Goal: Task Accomplishment & Management: Manage account settings

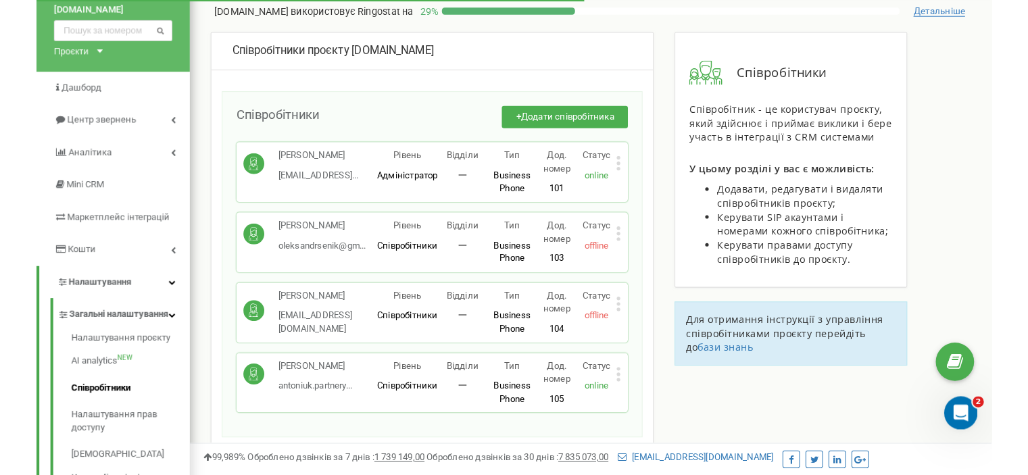
scroll to position [68, 0]
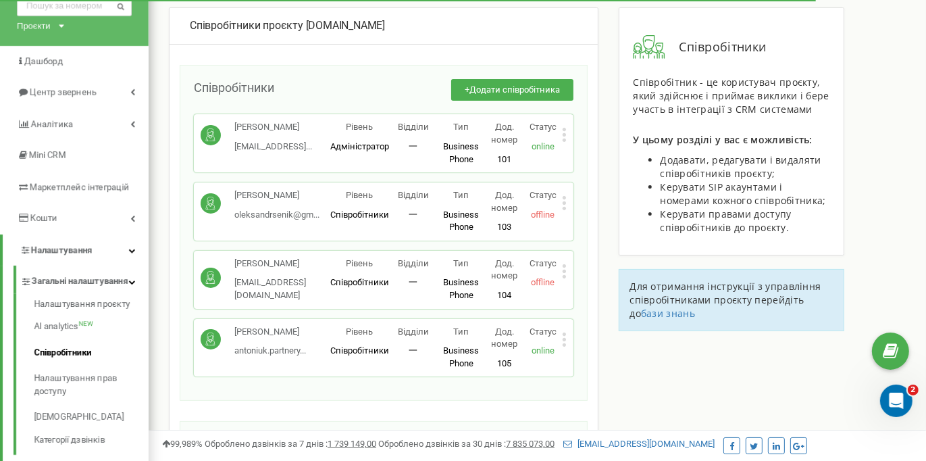
click at [565, 266] on icon at bounding box center [564, 265] width 3 height 3
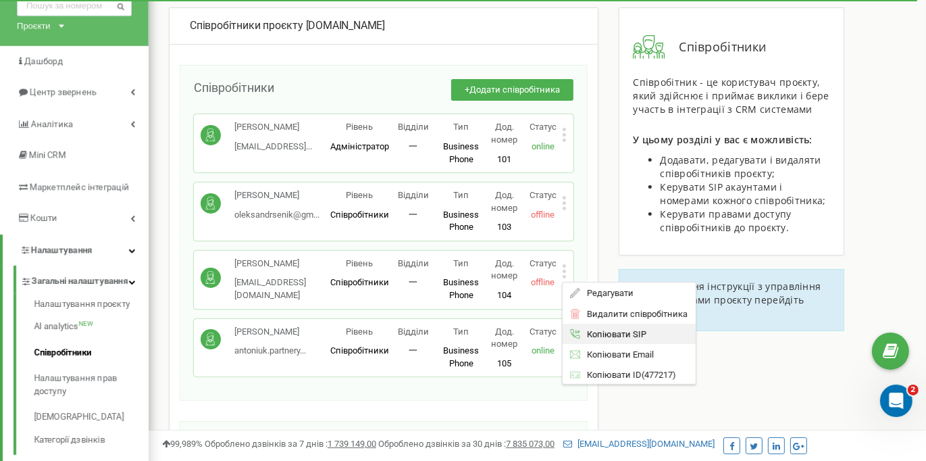
click at [617, 334] on span "Копіювати SIP" at bounding box center [614, 334] width 66 height 9
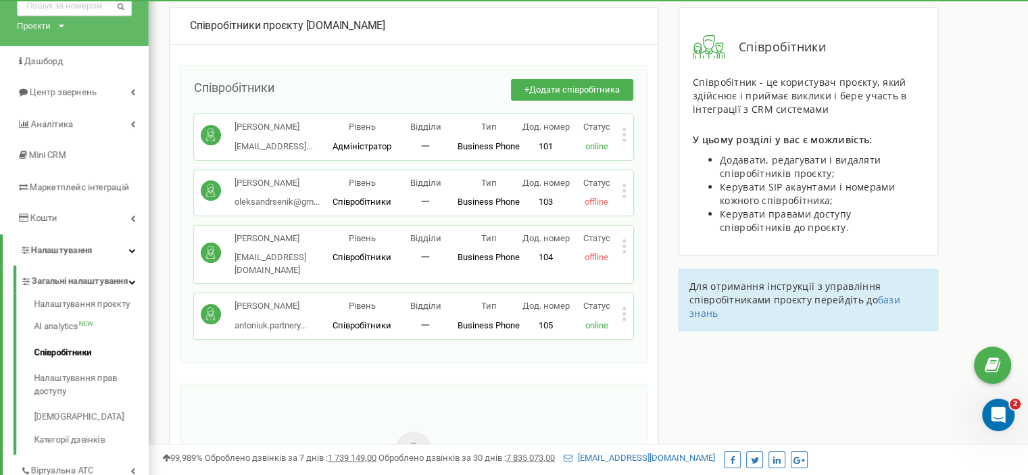
click at [616, 16] on div "Співробітники проєкту a-ur.com" at bounding box center [414, 26] width 488 height 36
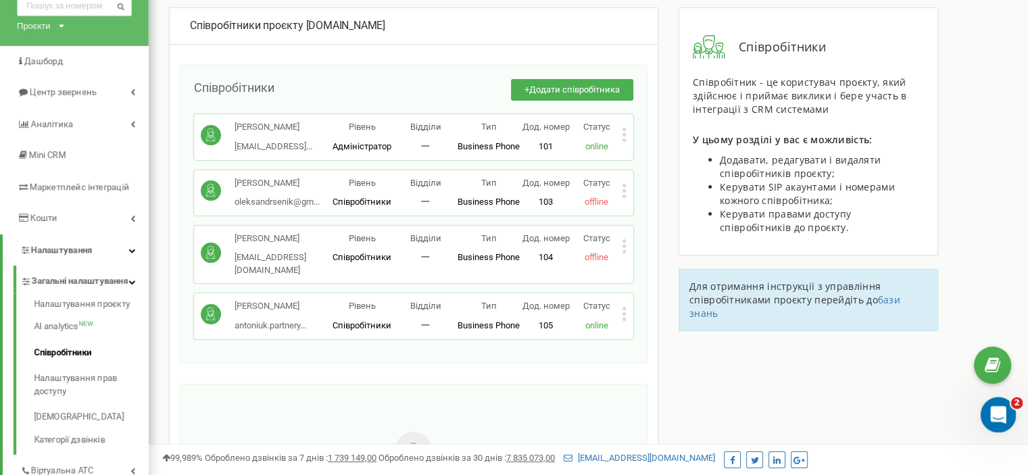
click at [926, 415] on icon "Відкрити програму для спілкування Intercom" at bounding box center [996, 413] width 22 height 22
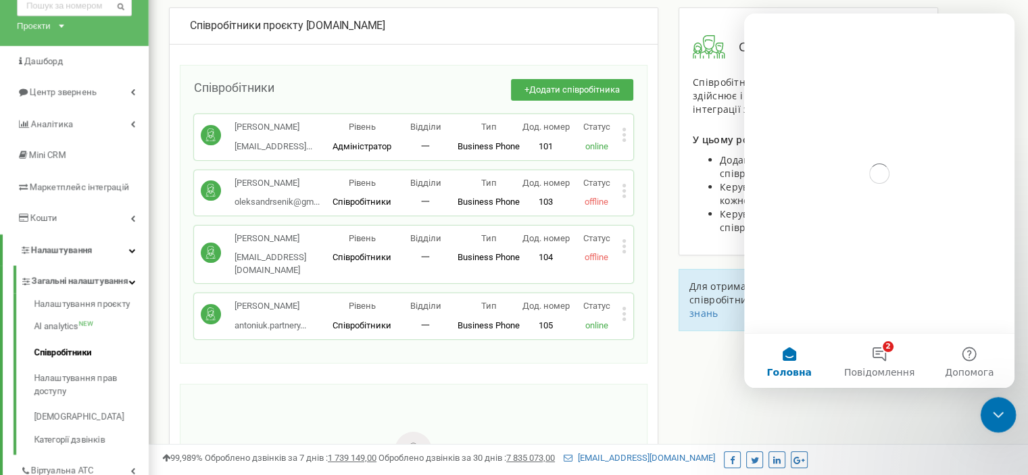
scroll to position [0, 0]
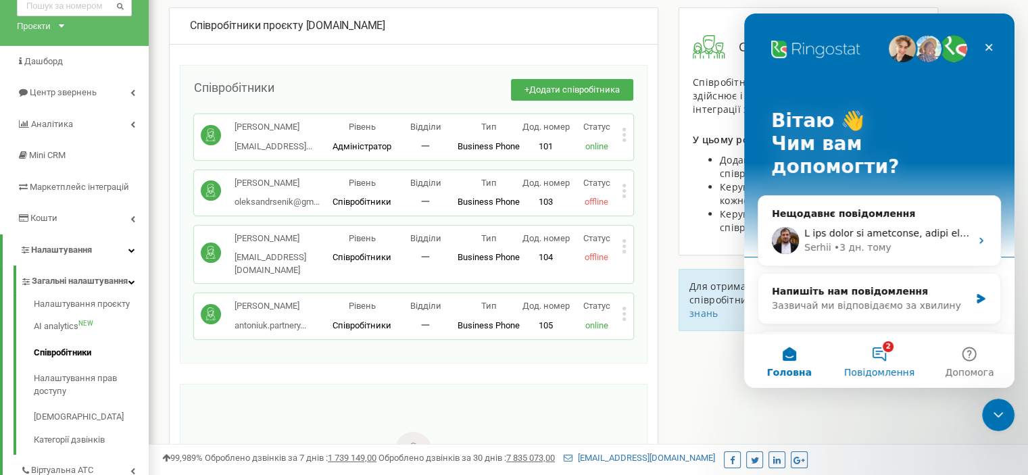
click at [890, 362] on button "2 Повідомлення" at bounding box center [879, 361] width 90 height 54
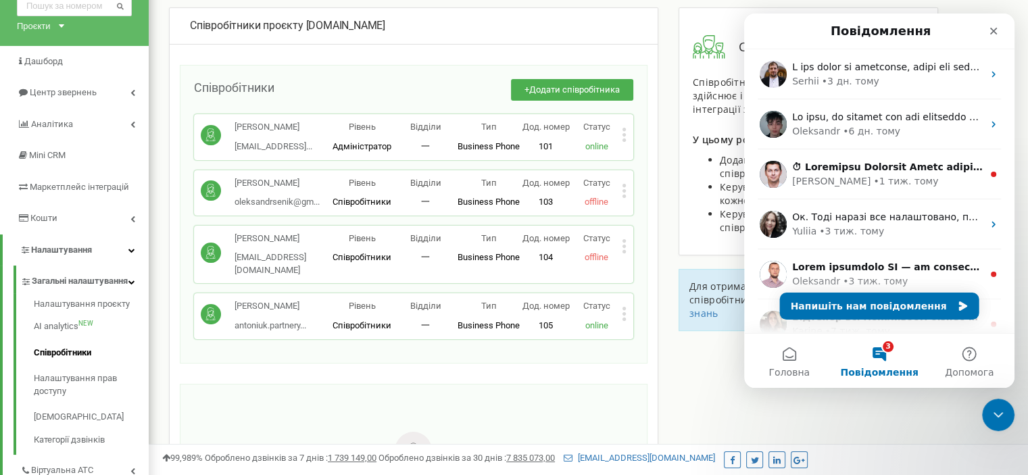
click at [719, 418] on div "Співробітники проєкту [DOMAIN_NAME] Співробітники + Додати співробітника [PERSO…" at bounding box center [588, 347] width 859 height 680
click at [926, 31] on icon "Закрити" at bounding box center [993, 31] width 11 height 11
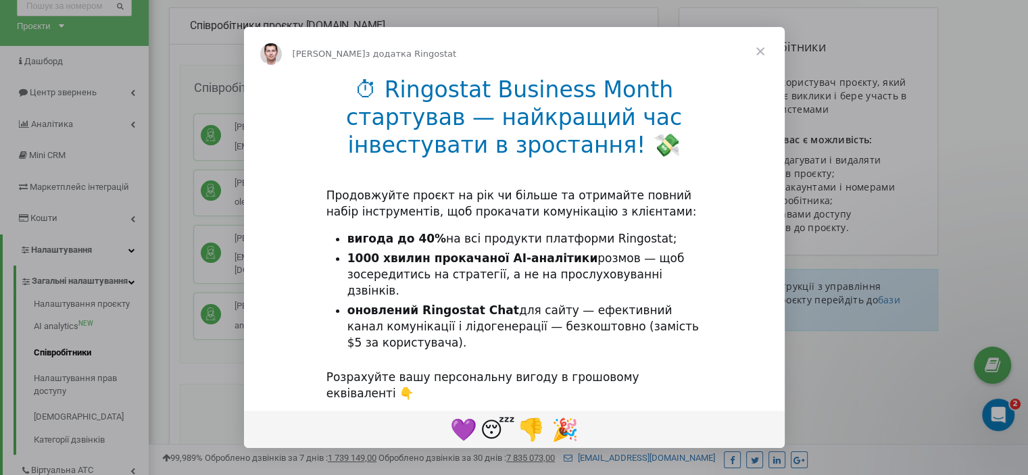
click at [762, 57] on span "Закрити" at bounding box center [760, 51] width 49 height 49
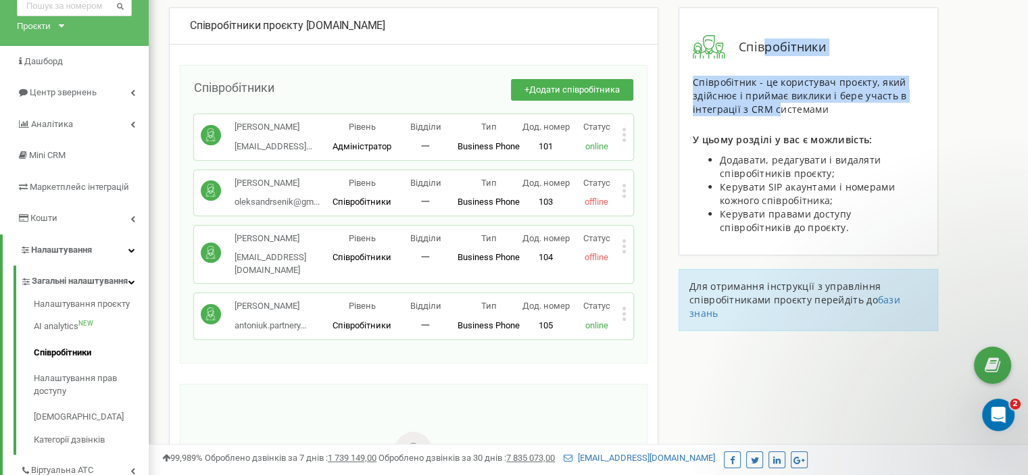
drag, startPoint x: 762, startPoint y: 55, endPoint x: 776, endPoint y: 110, distance: 57.2
click at [776, 110] on div "Співробітники Співробітник - це користувач проєкту, який здійснює і приймає вик…" at bounding box center [807, 131] width 259 height 248
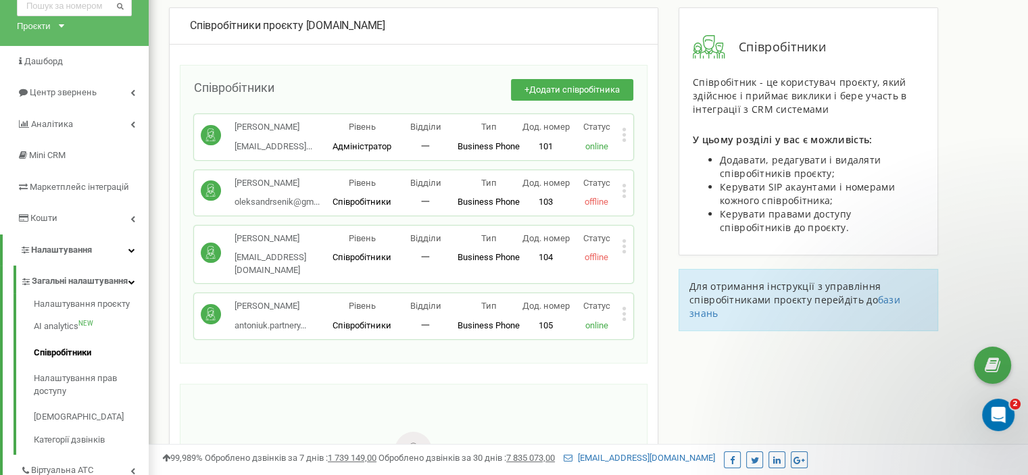
click at [792, 118] on div "Співробітник - це користувач проєкту, який здійснює і приймає виклики і бере уч…" at bounding box center [807, 155] width 231 height 159
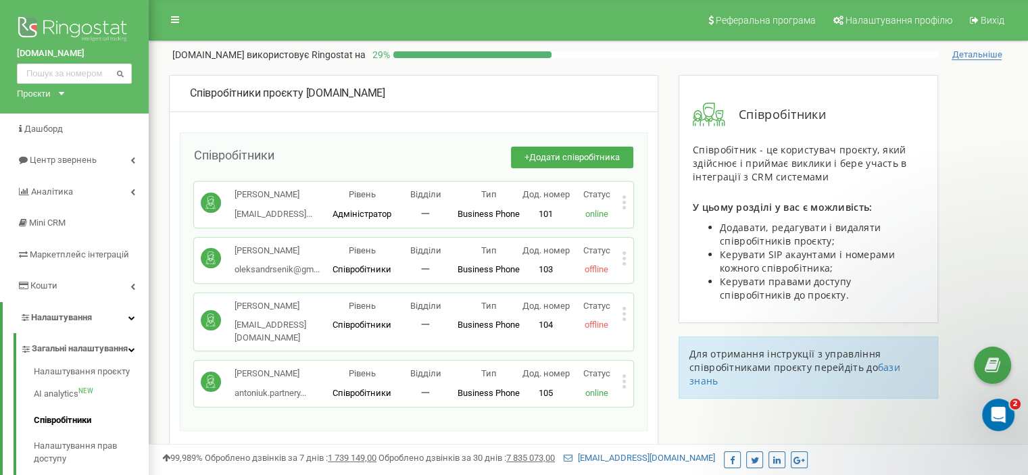
click at [623, 321] on icon at bounding box center [624, 314] width 5 height 14
click at [242, 313] on p "[PERSON_NAME]" at bounding box center [282, 306] width 96 height 13
click at [203, 330] on circle at bounding box center [211, 320] width 20 height 20
click at [349, 328] on div "Рівень Співробітники" at bounding box center [362, 316] width 64 height 32
click at [626, 321] on icon at bounding box center [624, 314] width 5 height 14
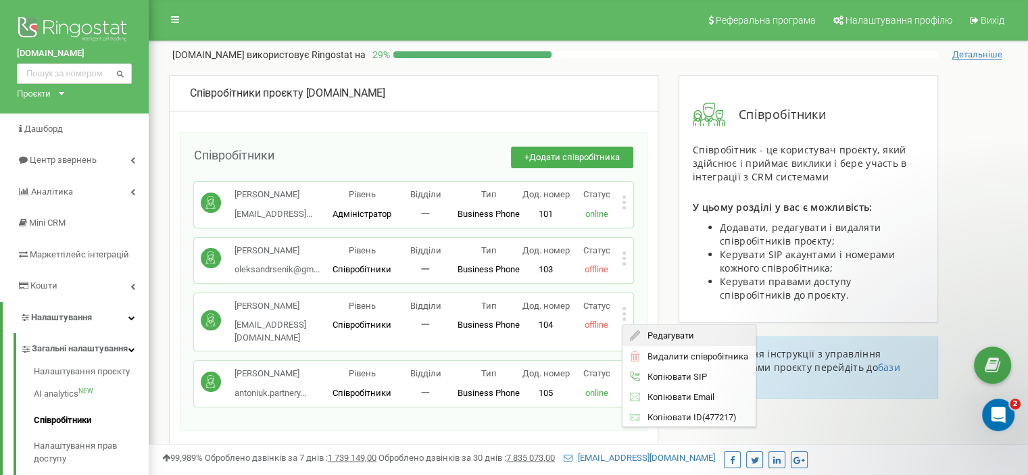
click at [692, 340] on span "Редагувати" at bounding box center [666, 335] width 53 height 9
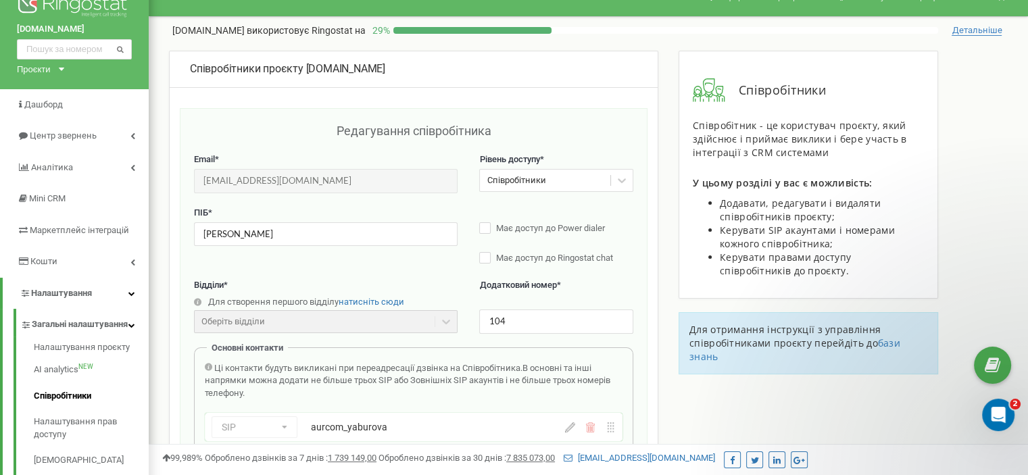
scroll to position [27, 0]
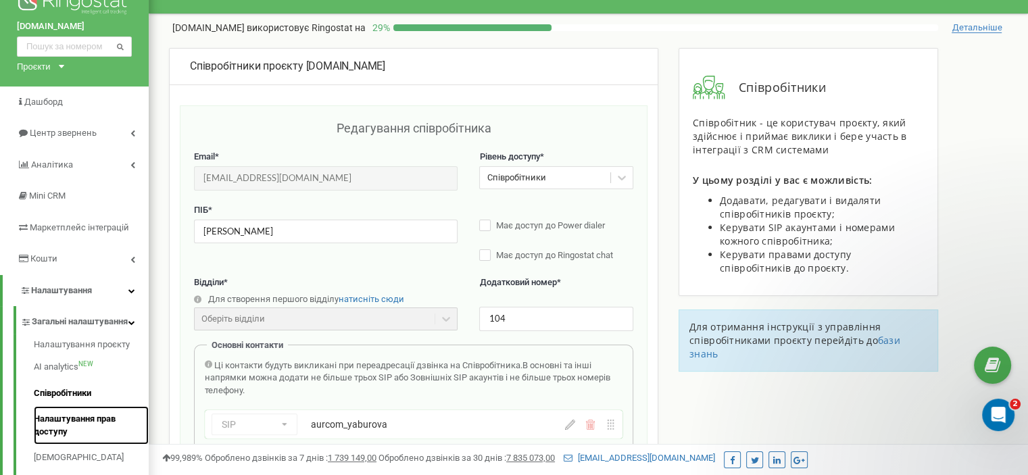
click at [92, 434] on link "Налаштування прав доступу" at bounding box center [91, 425] width 115 height 39
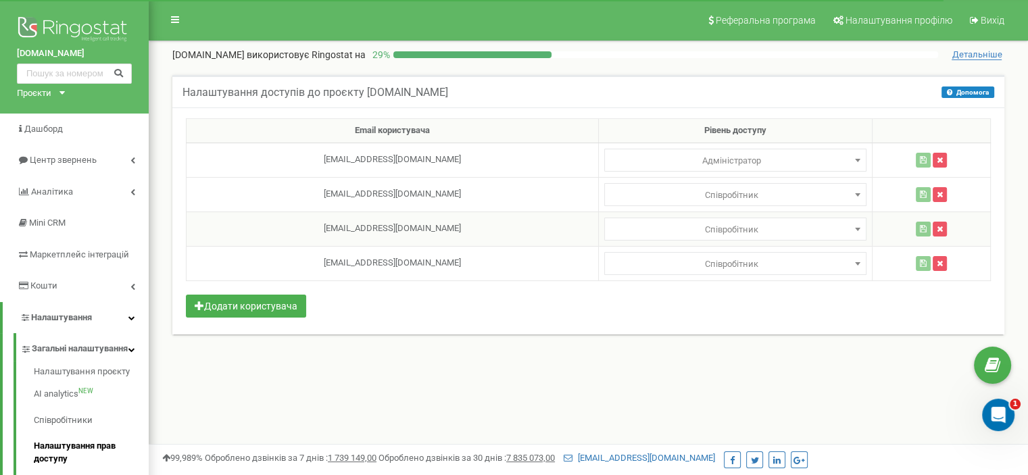
select select
click at [734, 218] on span "Співробітник" at bounding box center [735, 229] width 262 height 23
drag, startPoint x: 1026, startPoint y: 128, endPoint x: 1037, endPoint y: 138, distance: 15.8
click at [1027, 138] on html at bounding box center [514, 405] width 1028 height 811
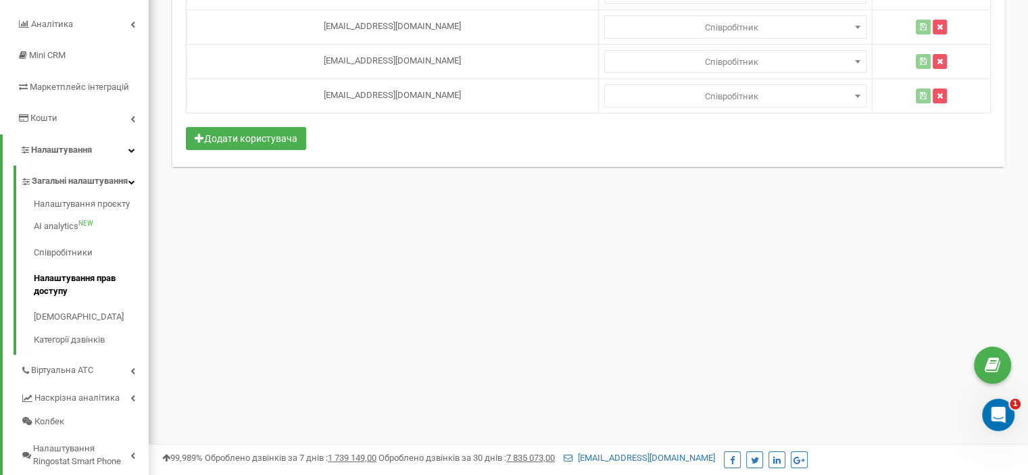
scroll to position [177, 0]
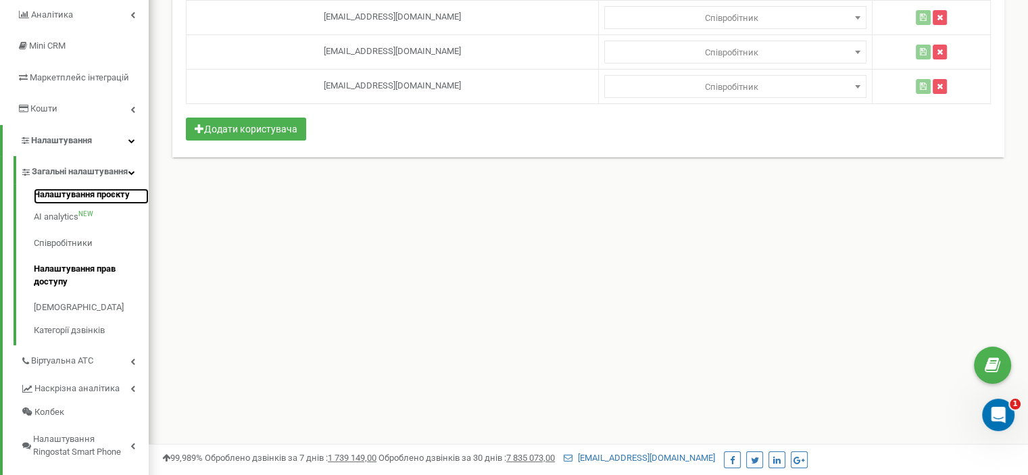
click at [82, 205] on link "Налаштування проєкту" at bounding box center [91, 196] width 115 height 16
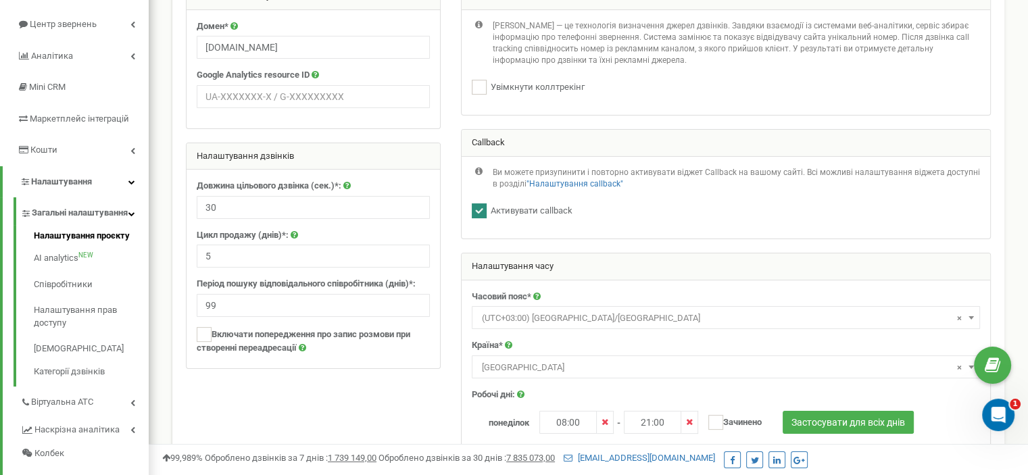
scroll to position [82, 0]
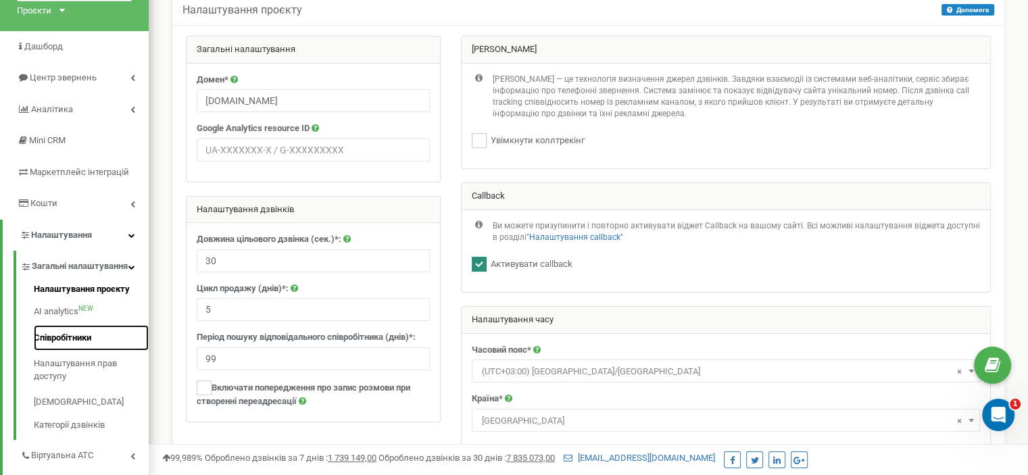
click at [89, 351] on link "Співробітники" at bounding box center [91, 338] width 115 height 26
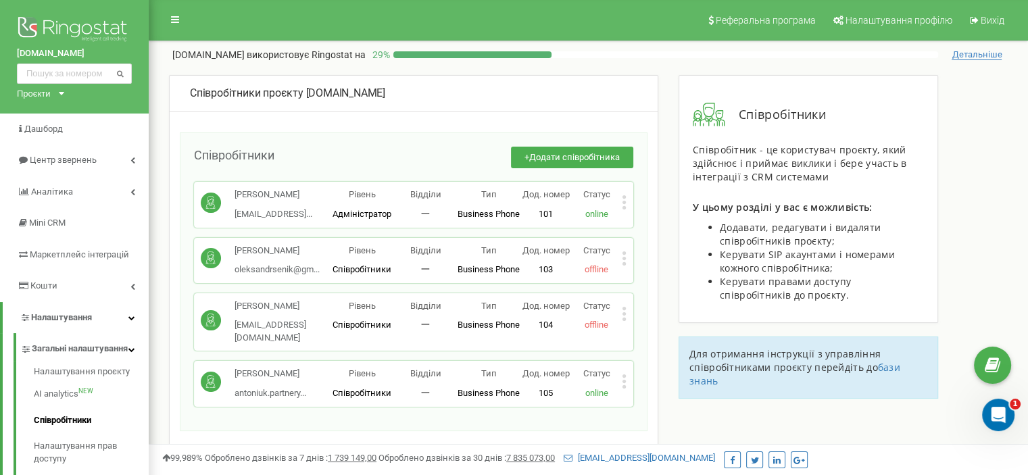
click at [624, 388] on icon at bounding box center [624, 381] width 5 height 14
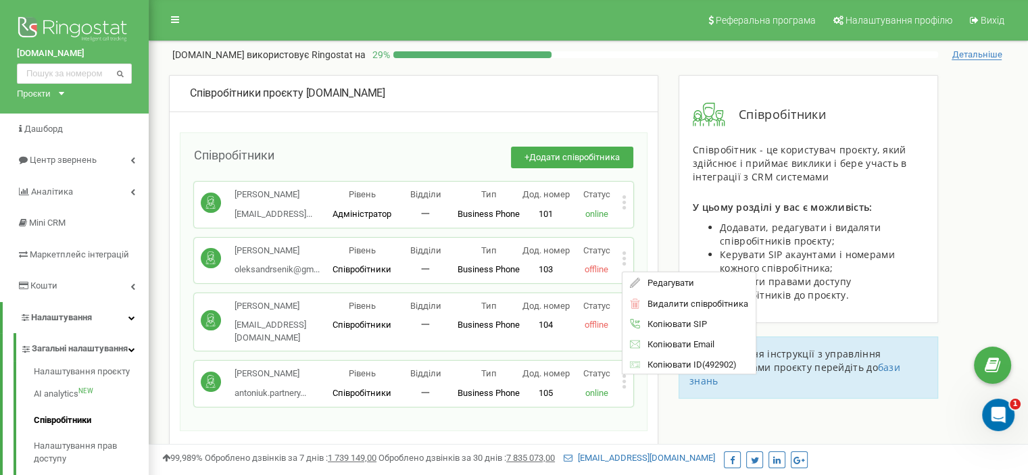
click at [624, 388] on icon at bounding box center [624, 381] width 5 height 14
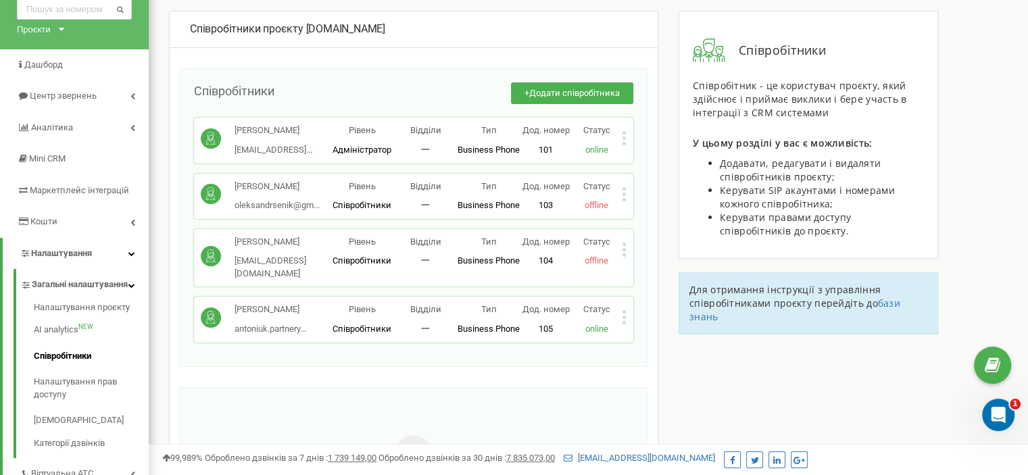
scroll to position [65, 0]
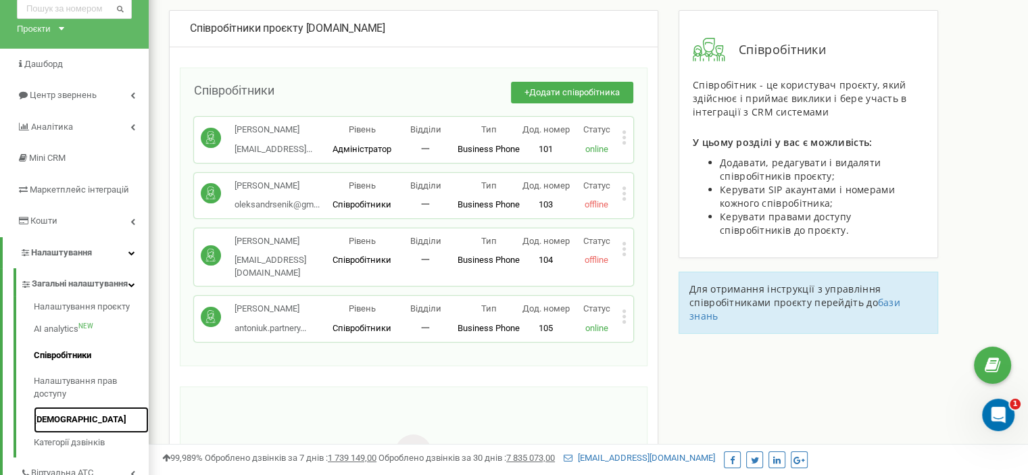
click at [84, 433] on link "[DEMOGRAPHIC_DATA]" at bounding box center [91, 420] width 115 height 26
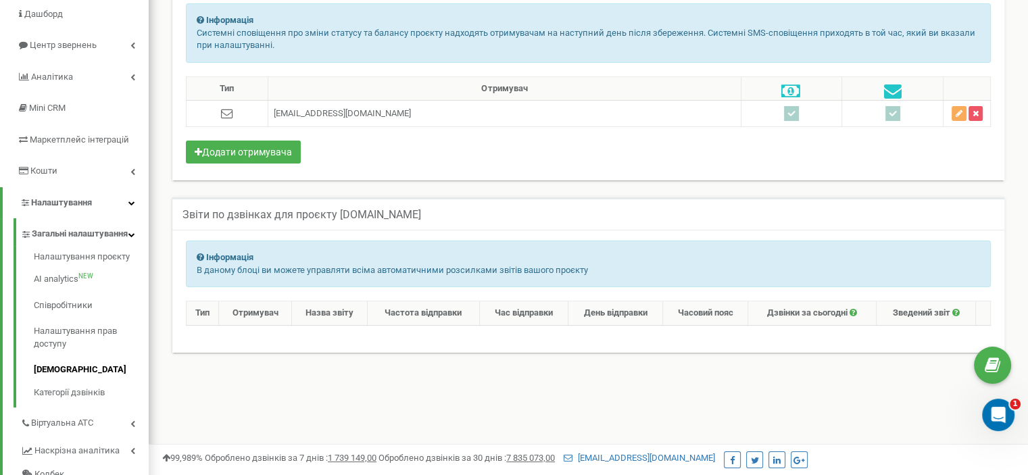
scroll to position [116, 0]
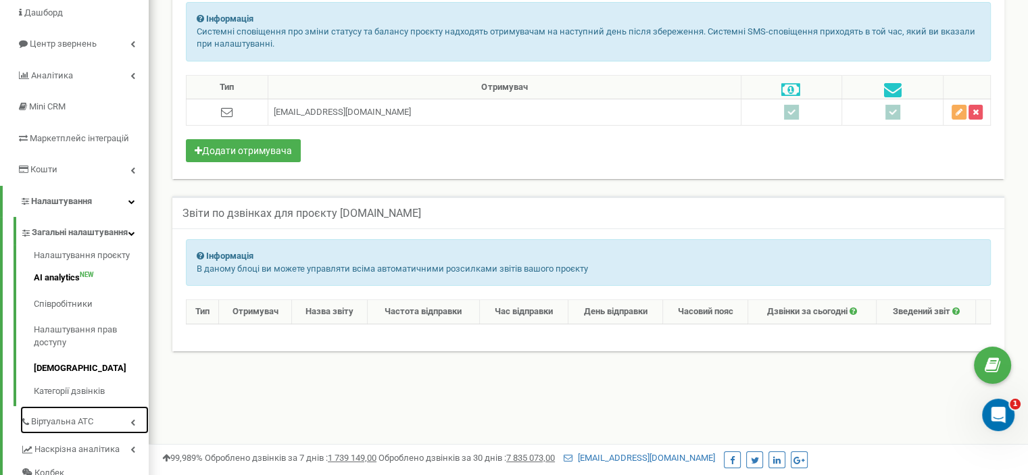
drag, startPoint x: 119, startPoint y: 434, endPoint x: 103, endPoint y: 285, distance: 150.1
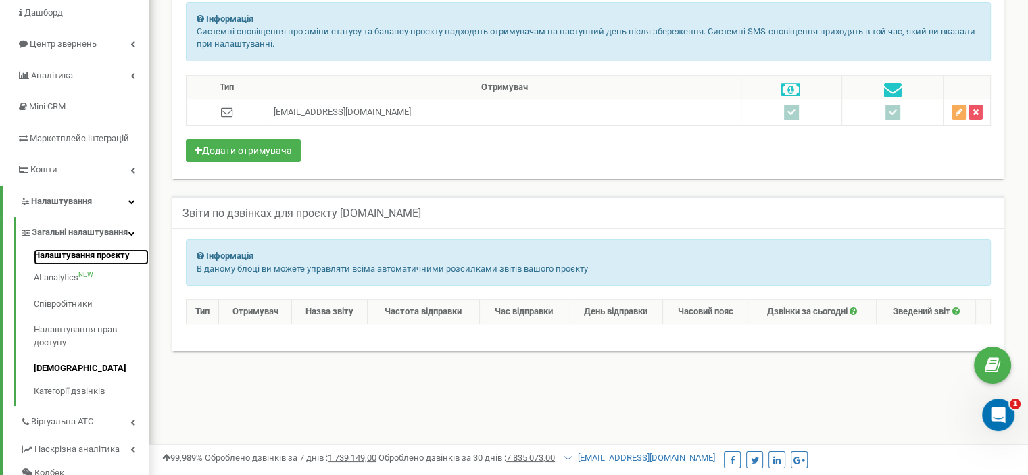
drag, startPoint x: 103, startPoint y: 285, endPoint x: 116, endPoint y: 270, distance: 19.7
click at [116, 266] on link "Налаштування проєкту" at bounding box center [91, 257] width 115 height 16
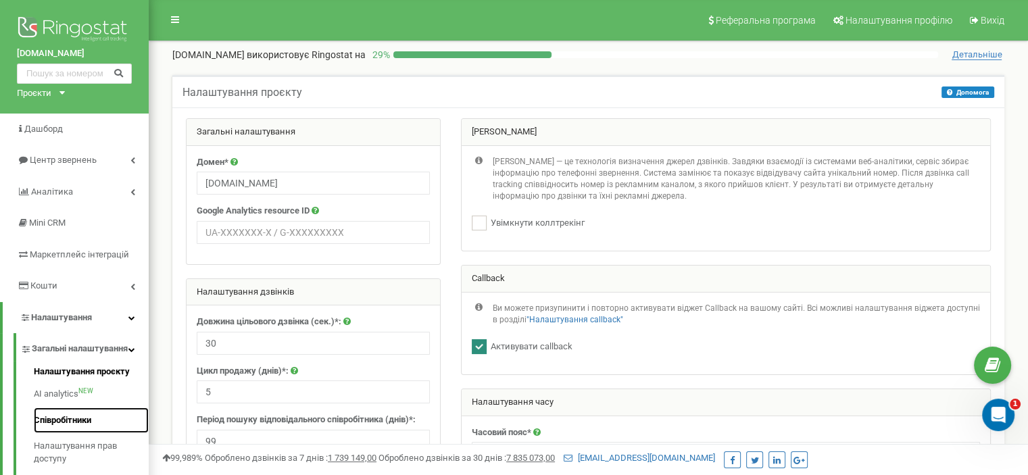
click at [86, 431] on link "Співробітники" at bounding box center [91, 420] width 115 height 26
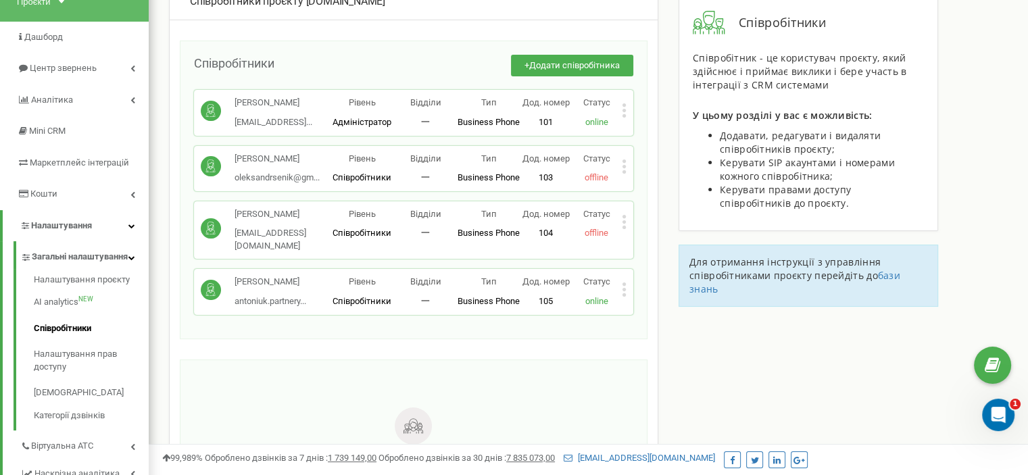
scroll to position [91, 0]
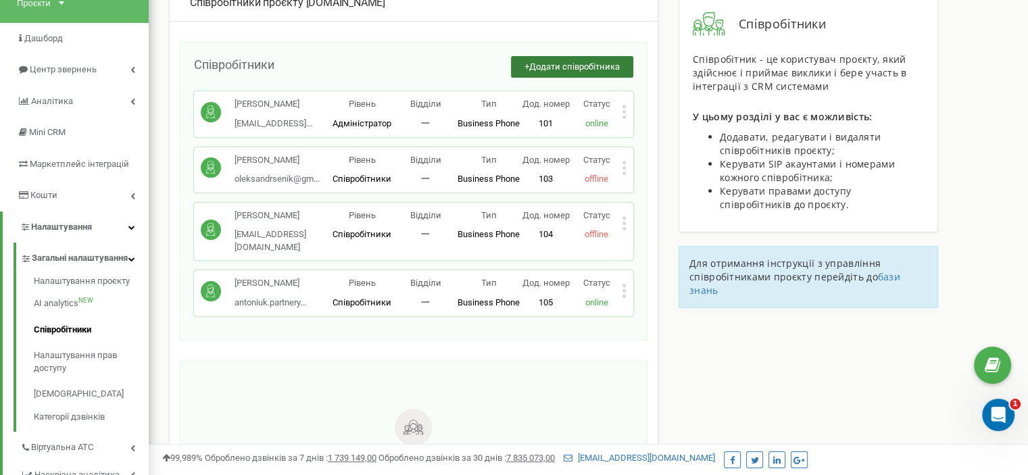
click at [604, 65] on span "Додати співробітника" at bounding box center [574, 66] width 91 height 10
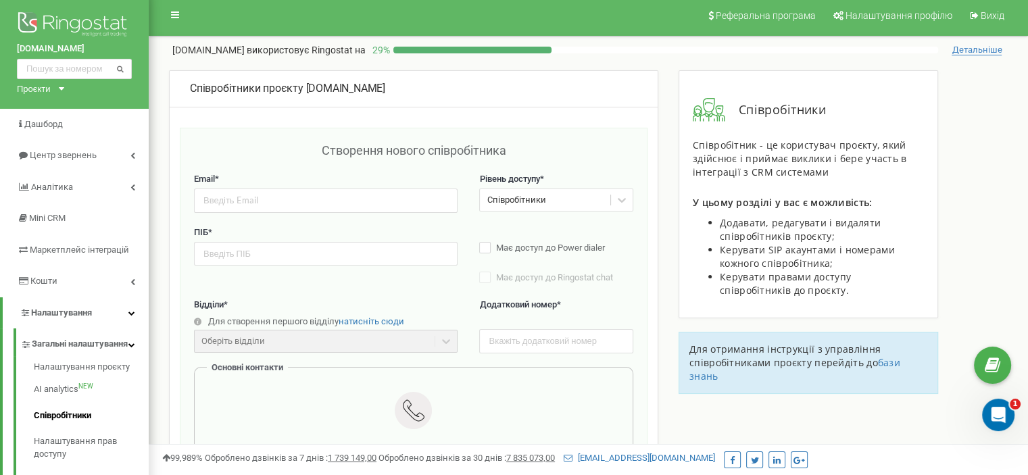
scroll to position [0, 0]
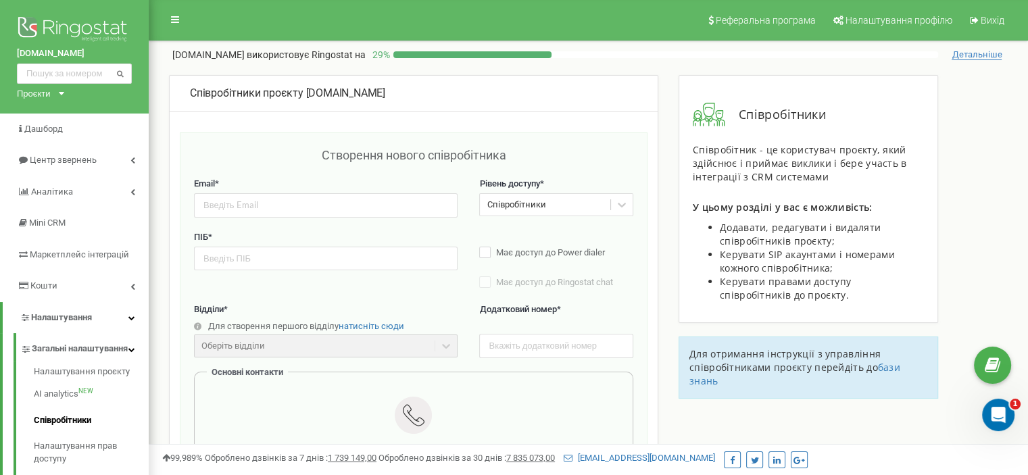
drag, startPoint x: 82, startPoint y: 432, endPoint x: 163, endPoint y: 251, distance: 198.7
drag, startPoint x: 1007, startPoint y: 57, endPoint x: 1017, endPoint y: 59, distance: 9.8
click at [1017, 59] on div "a-ur.com використовує Ringostat на 29 % Детальніше" at bounding box center [588, 51] width 859 height 20
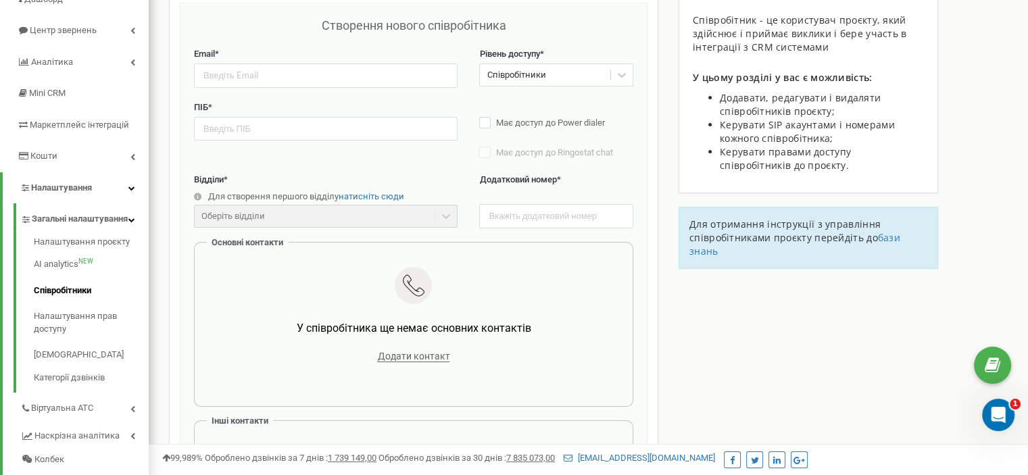
scroll to position [134, 0]
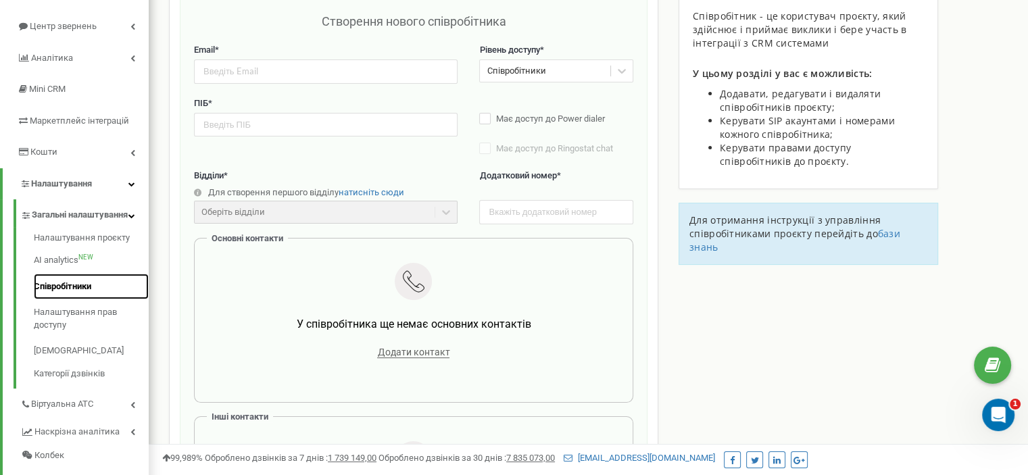
click at [62, 293] on link "Співробітники" at bounding box center [91, 287] width 115 height 26
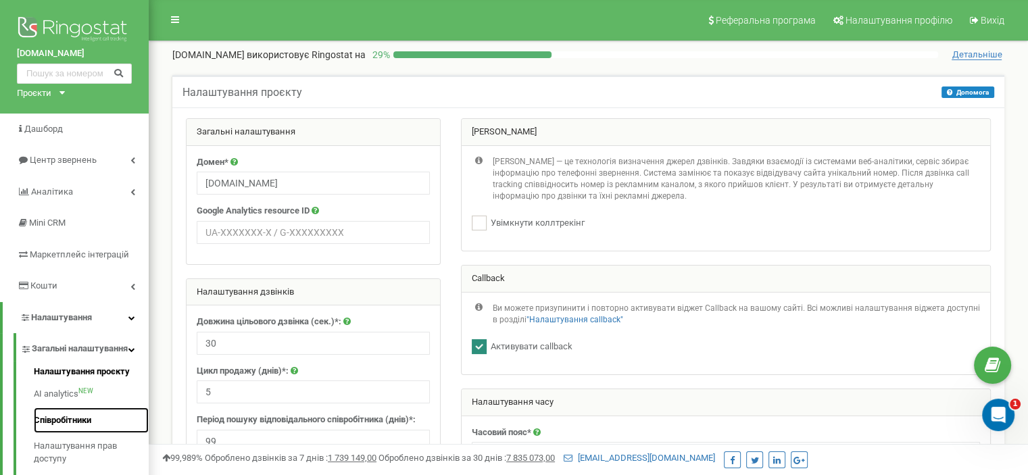
click at [101, 430] on link "Співробітники" at bounding box center [91, 420] width 115 height 26
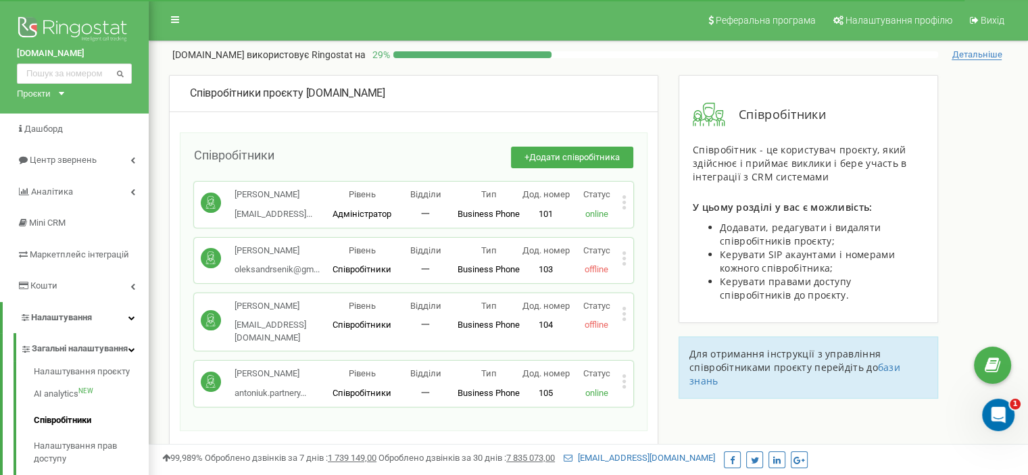
click at [320, 344] on p "[EMAIL_ADDRESS][DOMAIN_NAME]" at bounding box center [282, 331] width 96 height 25
click at [626, 321] on icon at bounding box center [624, 314] width 5 height 14
click at [681, 305] on div "Співробітники Співробітник - це користувач проєкту, який здійснює і приймає вик…" at bounding box center [807, 199] width 259 height 248
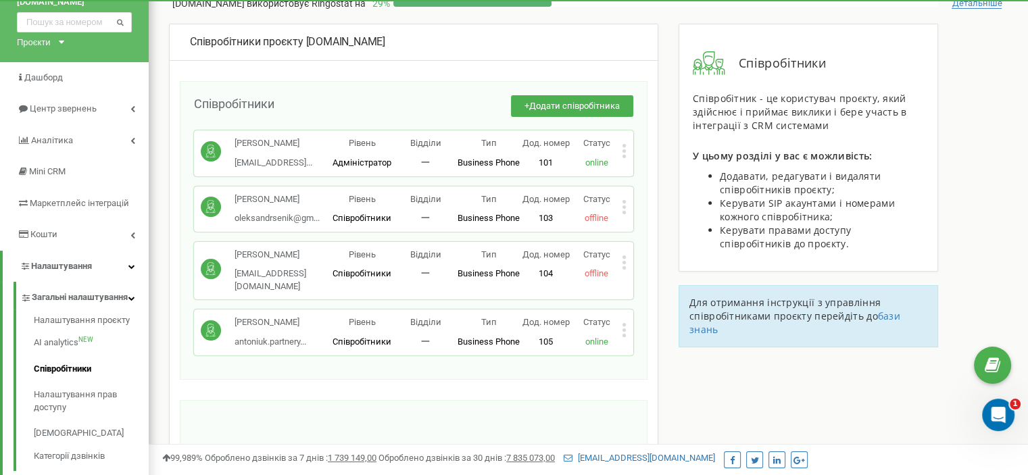
scroll to position [51, 0]
click at [628, 266] on div "Ябурова Олена Василівна olenawave@gmail.com Рівень Співробітники Відділи 一 Тип …" at bounding box center [413, 272] width 439 height 58
click at [624, 270] on icon at bounding box center [624, 263] width 5 height 14
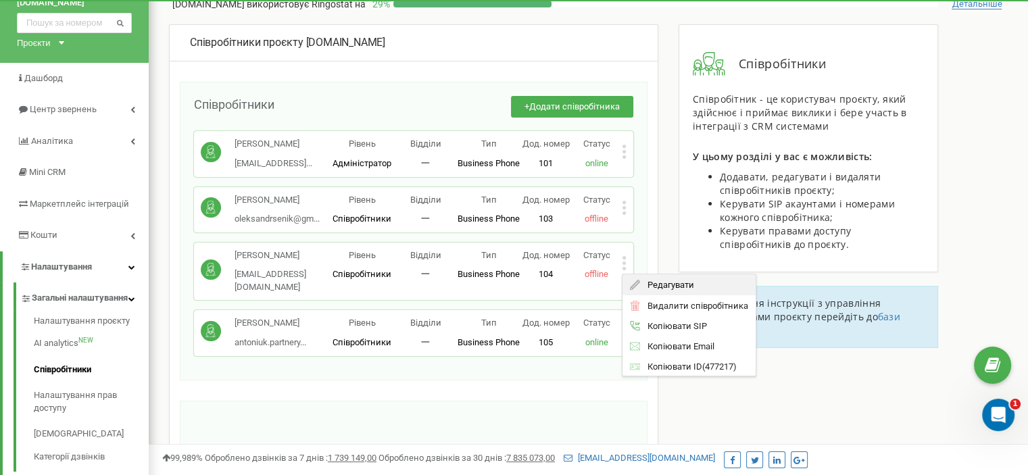
click at [699, 295] on div "Редагувати" at bounding box center [688, 284] width 133 height 21
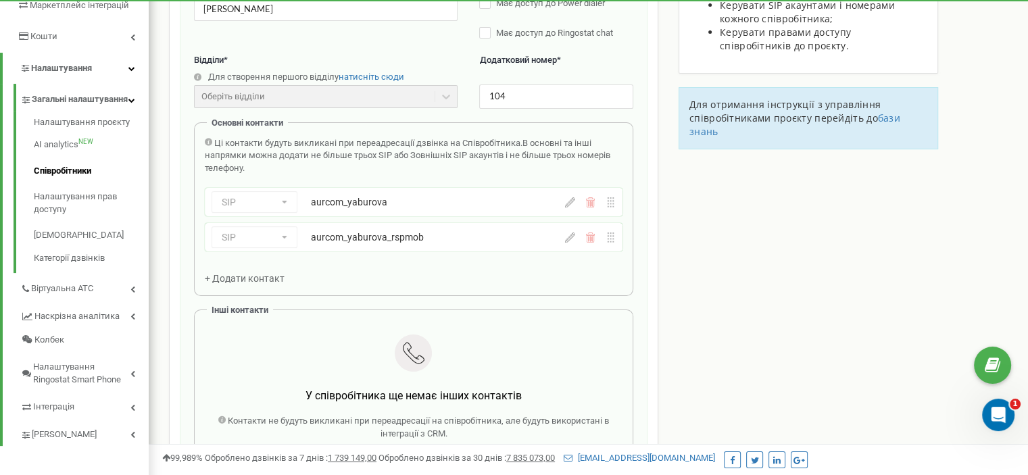
scroll to position [252, 0]
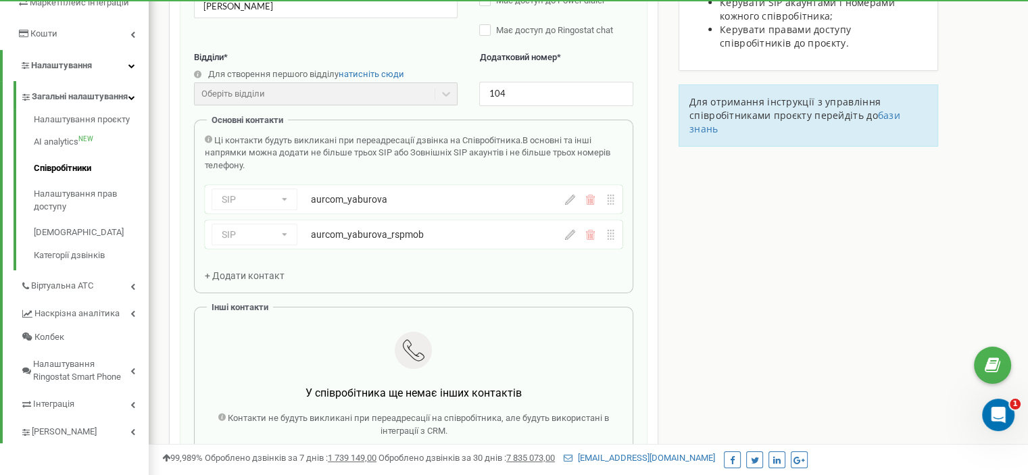
click at [748, 386] on div "Співробітники проєкту a-ur.com Редагування співробітника Email * olenawave@gmai…" at bounding box center [588, 353] width 859 height 1060
click at [788, 376] on div "Співробітники проєкту a-ur.com Редагування співробітника Email * olenawave@gmai…" at bounding box center [588, 353] width 859 height 1060
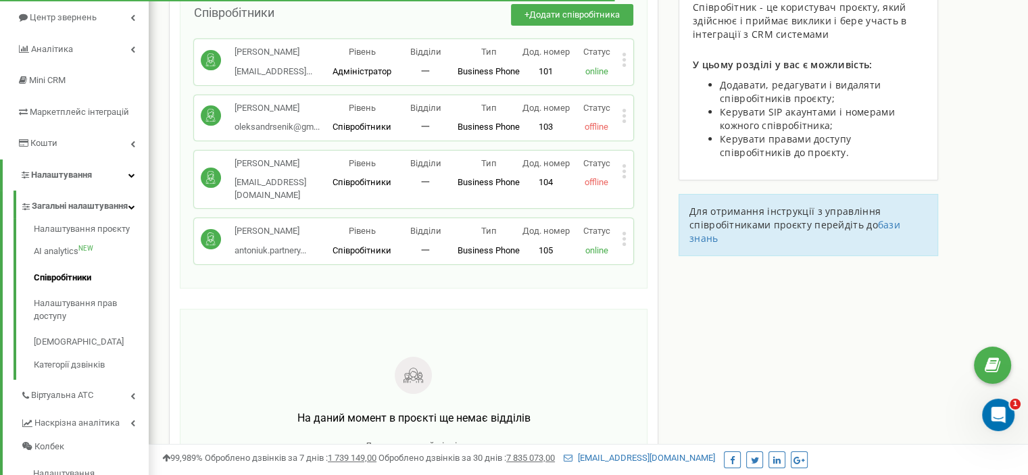
scroll to position [118, 0]
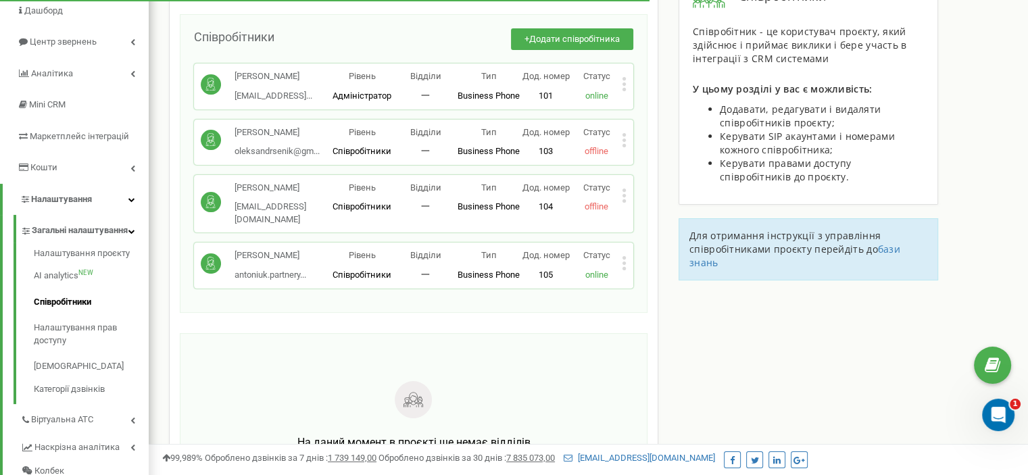
click at [1000, 134] on div "Співробітники проєкту [DOMAIN_NAME] Співробітники + Додати співробітника [PERSO…" at bounding box center [588, 297] width 859 height 680
click at [1000, 130] on div "Співробітники проєкту [DOMAIN_NAME] Співробітники + Додати співробітника [PERSO…" at bounding box center [588, 297] width 859 height 680
click at [513, 195] on p "Тип" at bounding box center [489, 188] width 64 height 13
